Goal: Obtain resource: Download file/media

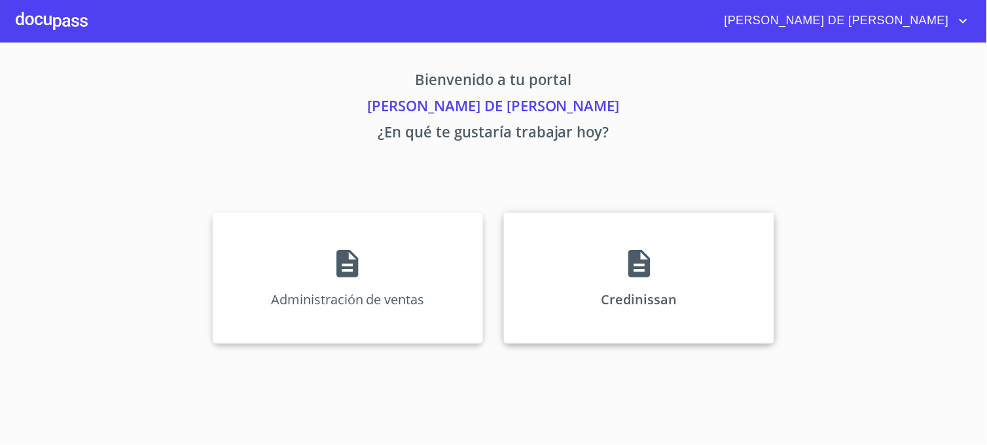
click at [554, 308] on div "Credinissan" at bounding box center [639, 278] width 270 height 131
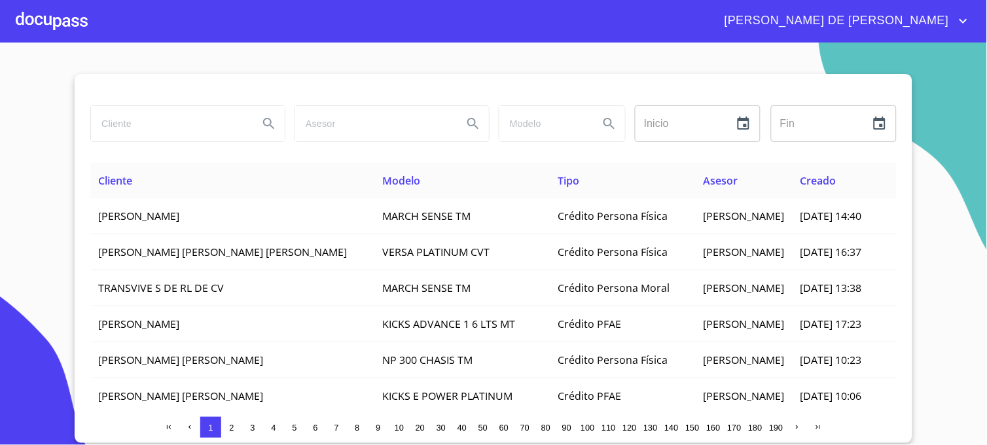
click at [156, 131] on input "search" at bounding box center [169, 123] width 157 height 35
type input "[PERSON_NAME] [PERSON_NAME]"
click at [279, 137] on button "Search" at bounding box center [268, 123] width 31 height 31
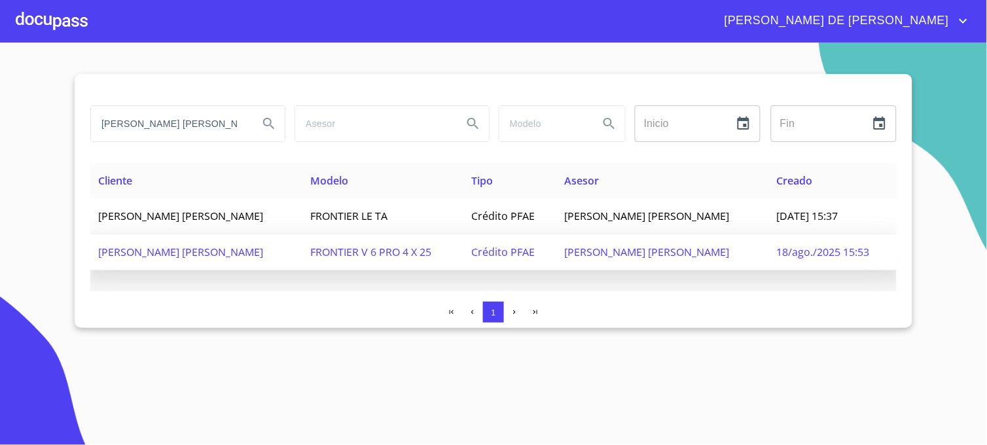
click at [689, 253] on span "[PERSON_NAME] [PERSON_NAME]" at bounding box center [646, 252] width 165 height 14
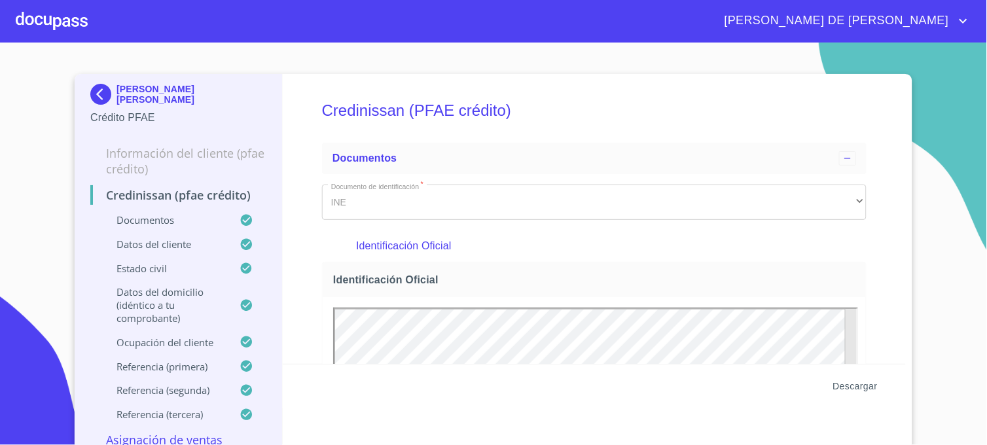
click at [862, 393] on span "Descargar" at bounding box center [855, 386] width 44 height 16
